Goal: Task Accomplishment & Management: Use online tool/utility

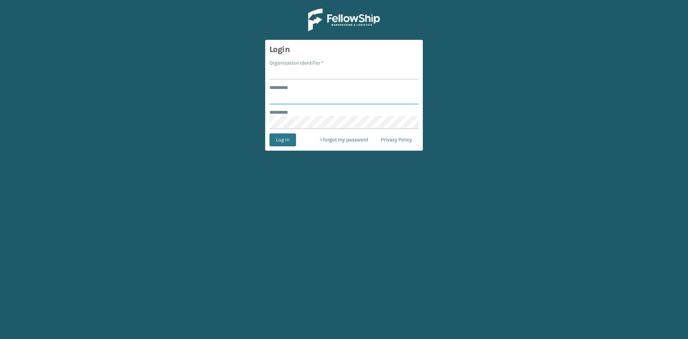
type input "*****"
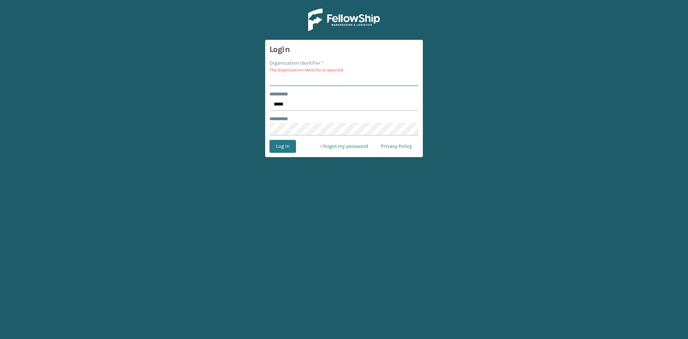
click at [302, 79] on input "Organization Identifier *" at bounding box center [344, 79] width 149 height 13
type input "sleepgeekz"
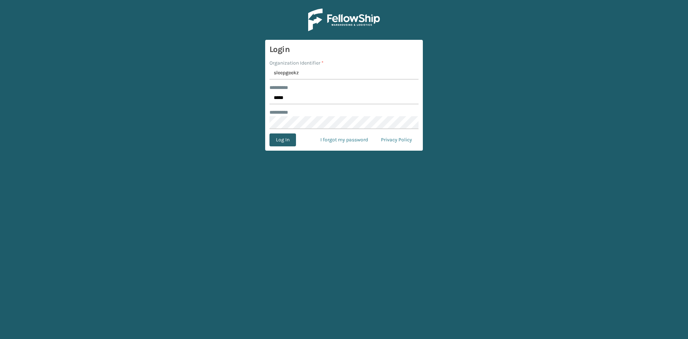
click at [285, 144] on button "Log In" at bounding box center [283, 139] width 27 height 13
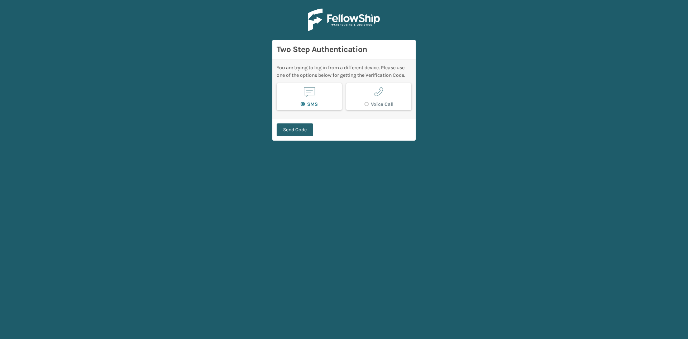
click at [306, 129] on button "Send Code" at bounding box center [295, 129] width 37 height 13
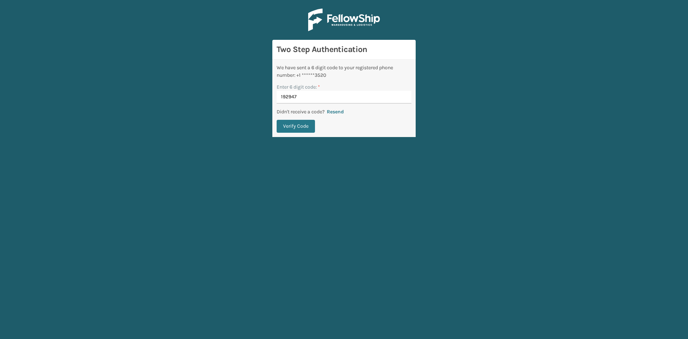
type input "192947"
click at [306, 129] on button "Verify Code" at bounding box center [296, 126] width 38 height 13
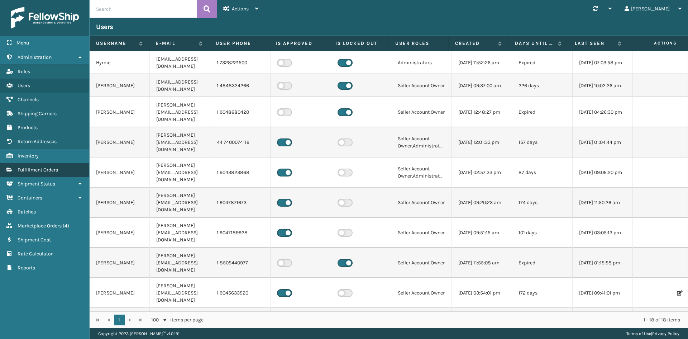
click at [41, 171] on span "Fulfillment Orders" at bounding box center [38, 170] width 41 height 6
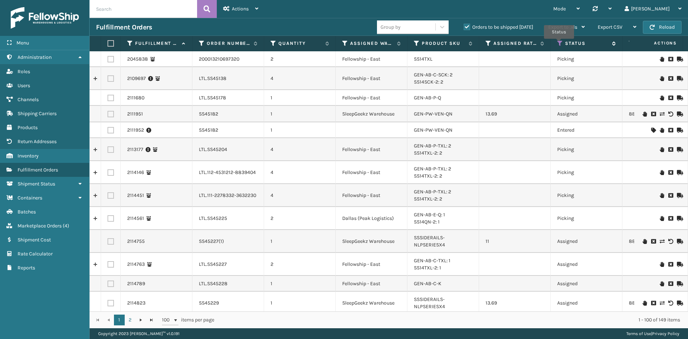
click at [559, 44] on icon at bounding box center [560, 43] width 6 height 6
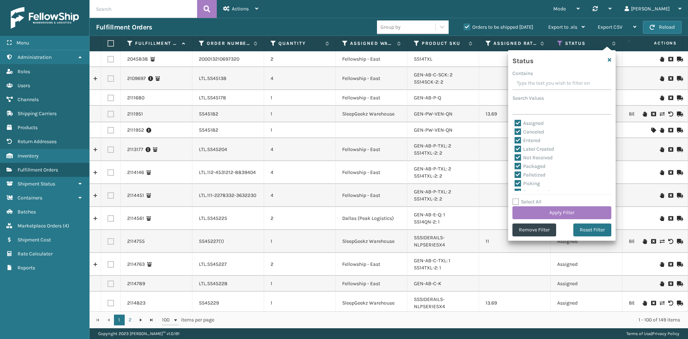
click at [516, 202] on label "Select All" at bounding box center [527, 202] width 29 height 6
click at [516, 198] on input "Select All" at bounding box center [567, 198] width 108 height 1
checkbox input "true"
click at [516, 202] on label "Select All" at bounding box center [527, 202] width 29 height 6
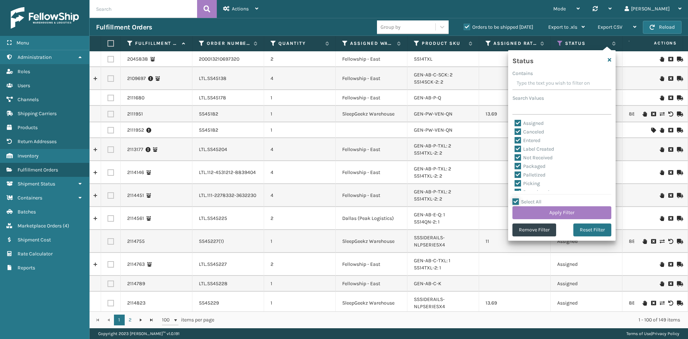
click at [516, 198] on input "Select All" at bounding box center [567, 198] width 108 height 1
checkbox input "false"
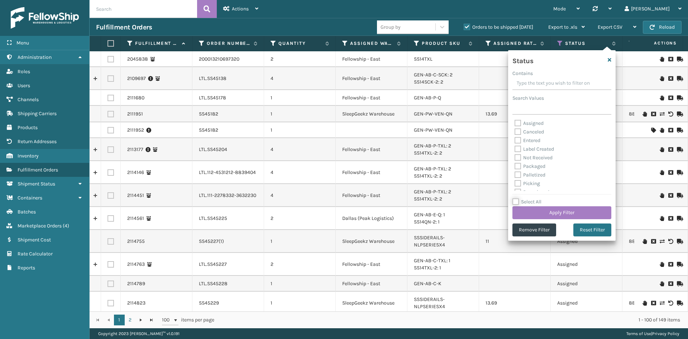
checkbox input "false"
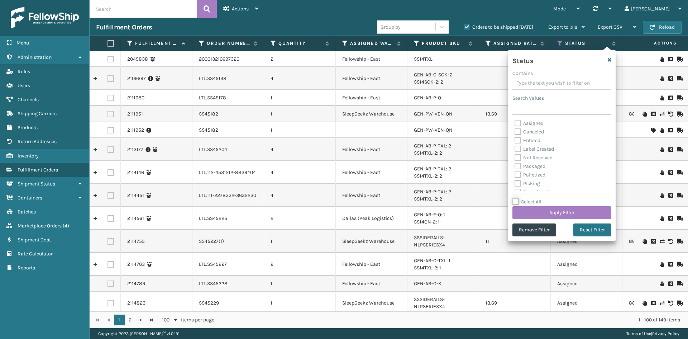
checkbox input "false"
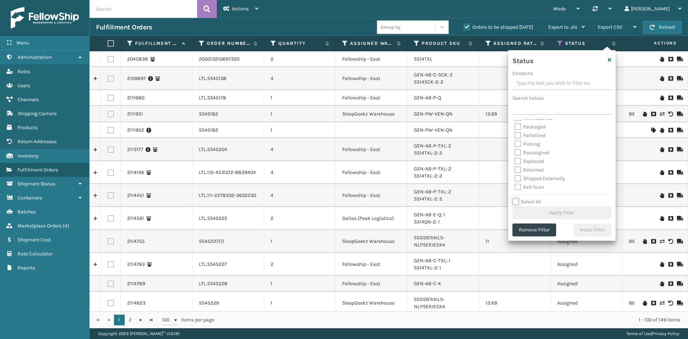
scroll to position [40, 0]
drag, startPoint x: 518, startPoint y: 177, endPoint x: 519, endPoint y: 183, distance: 6.1
click at [519, 177] on label "Shipped Externally" at bounding box center [540, 178] width 51 height 6
click at [515, 177] on input "Shipped Externally" at bounding box center [515, 175] width 0 height 5
checkbox input "true"
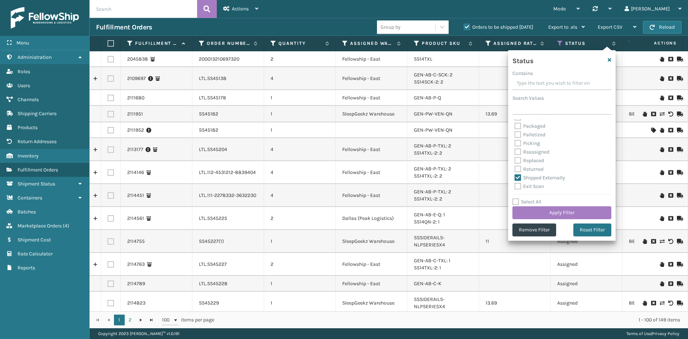
click at [519, 185] on label "Exit Scan" at bounding box center [529, 186] width 29 height 6
click at [515, 185] on input "Exit Scan" at bounding box center [515, 184] width 0 height 5
checkbox input "true"
click at [536, 213] on button "Apply Filter" at bounding box center [562, 212] width 99 height 13
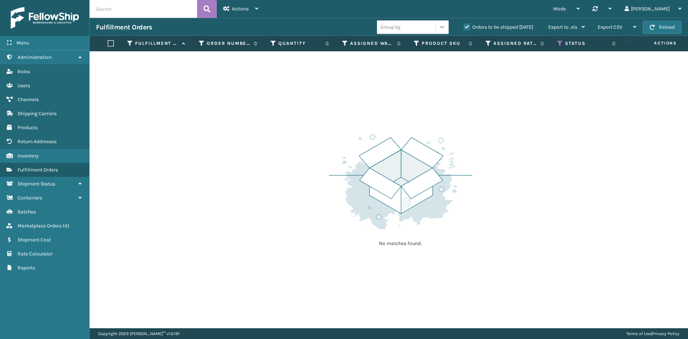
click at [441, 31] on div at bounding box center [442, 26] width 13 height 13
click at [469, 27] on label "Orders to be shipped [DATE]" at bounding box center [499, 27] width 70 height 6
click at [464, 27] on input "Orders to be shipped [DATE]" at bounding box center [464, 25] width 0 height 5
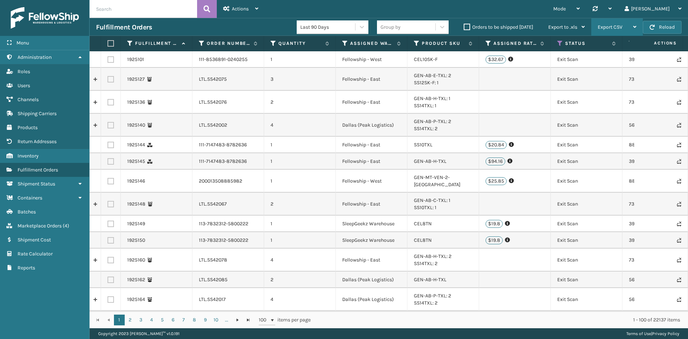
click at [633, 26] on div "Export CSV" at bounding box center [617, 27] width 39 height 18
click at [585, 25] on icon at bounding box center [583, 26] width 3 height 5
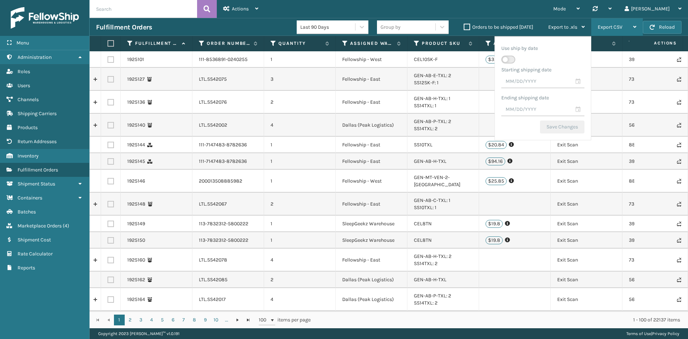
click at [635, 25] on icon at bounding box center [634, 26] width 3 height 5
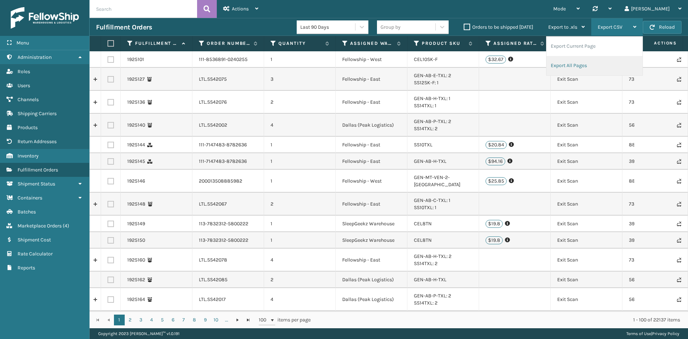
click at [562, 66] on li "Export All Pages" at bounding box center [595, 65] width 96 height 19
